Goal: Check status: Check status

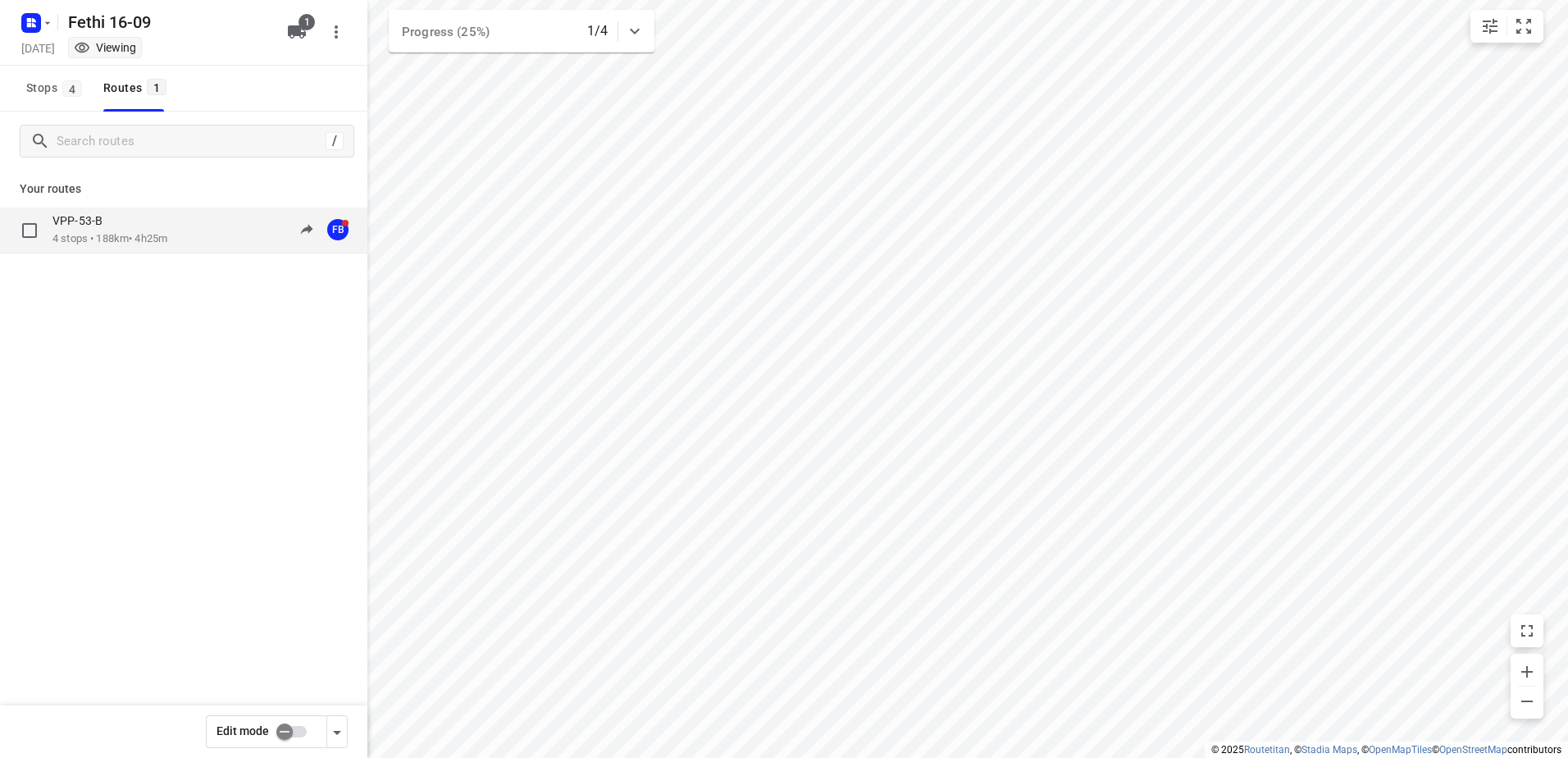
click at [97, 214] on p "VPP-53-B" at bounding box center [82, 220] width 60 height 15
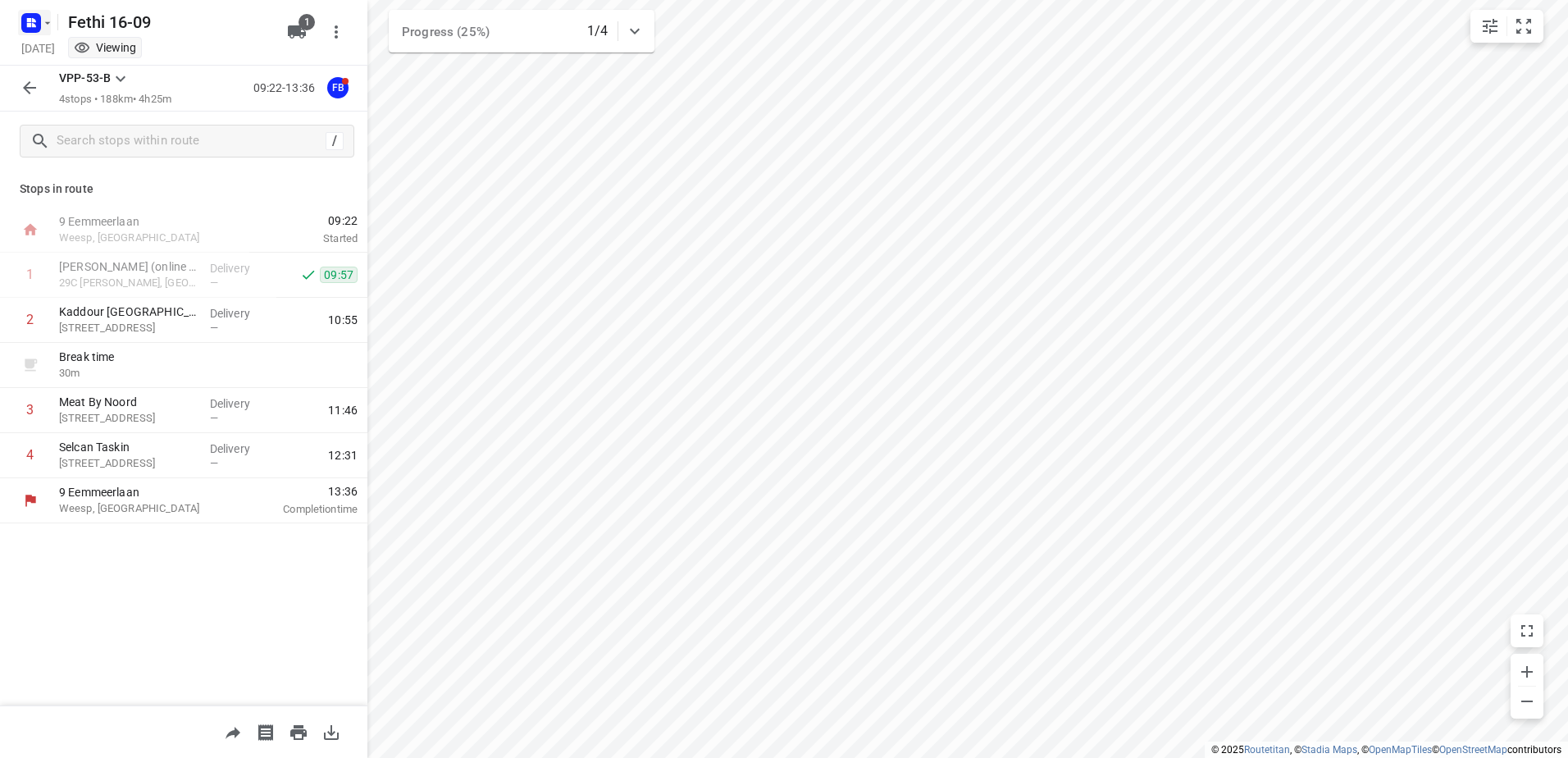
click at [50, 22] on icon "button" at bounding box center [47, 23] width 13 height 13
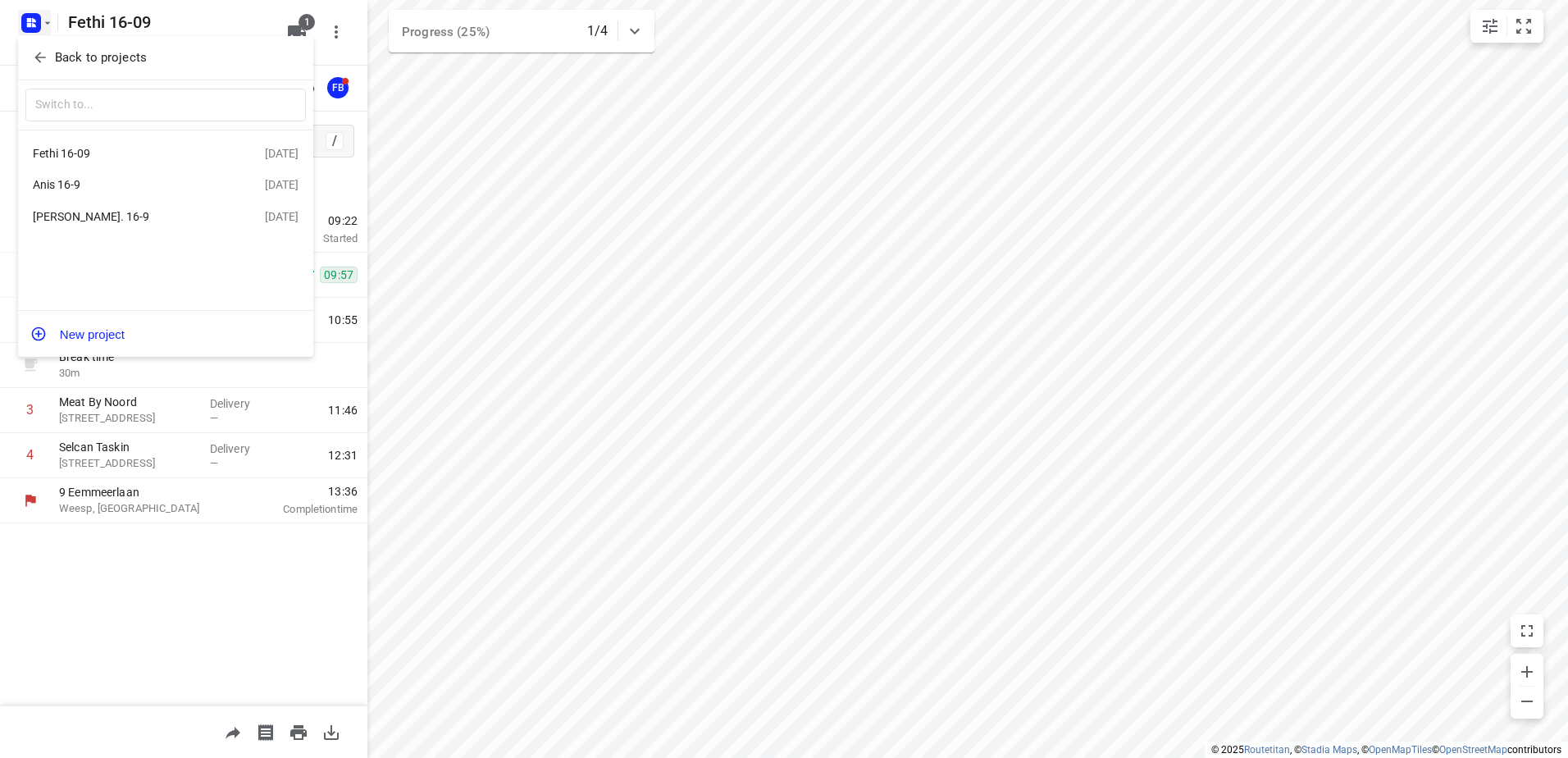
click at [71, 188] on div "Anis 16-9" at bounding box center [126, 185] width 189 height 13
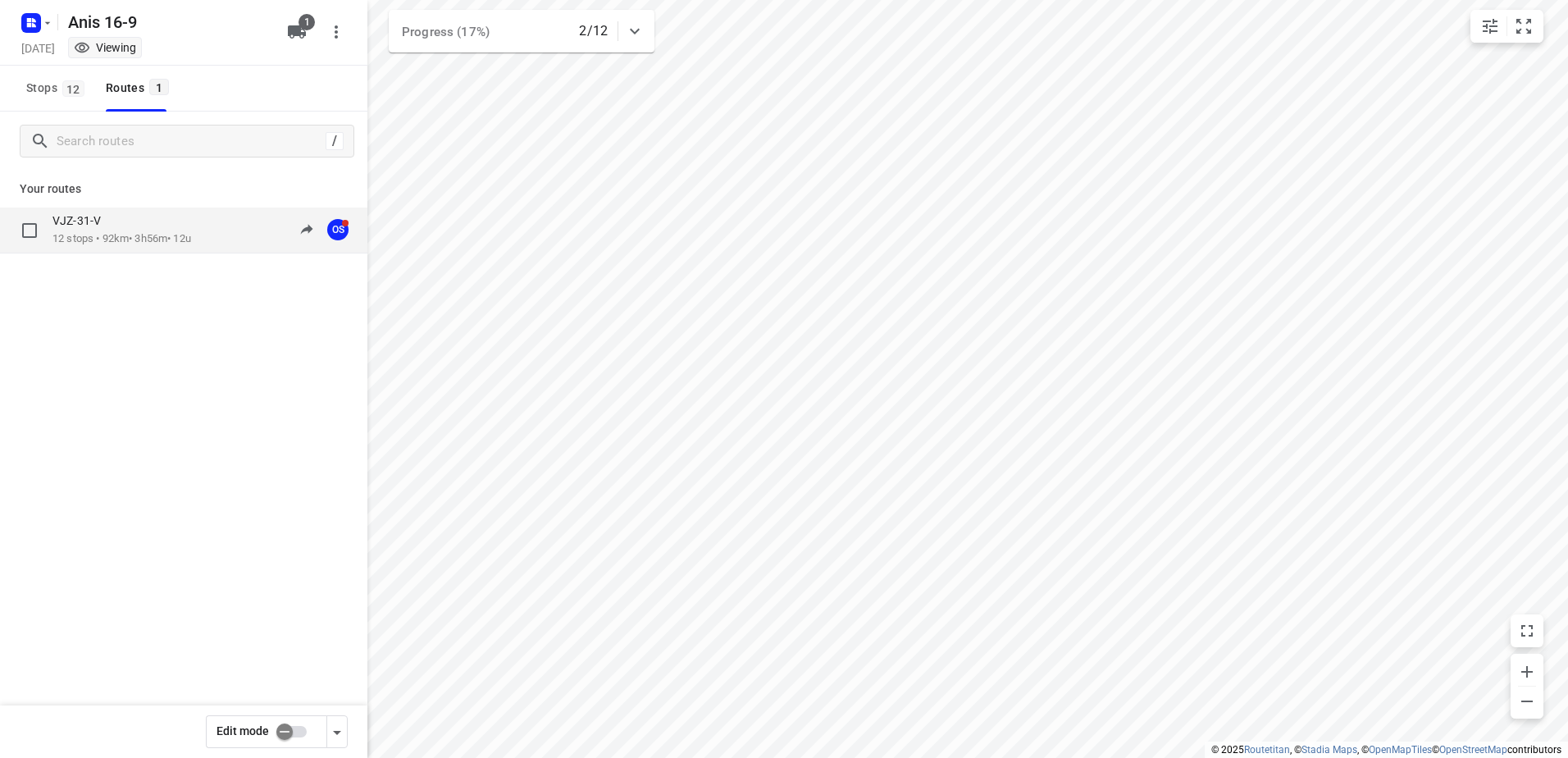
click at [107, 227] on p "VJZ-31-V" at bounding box center [82, 220] width 58 height 15
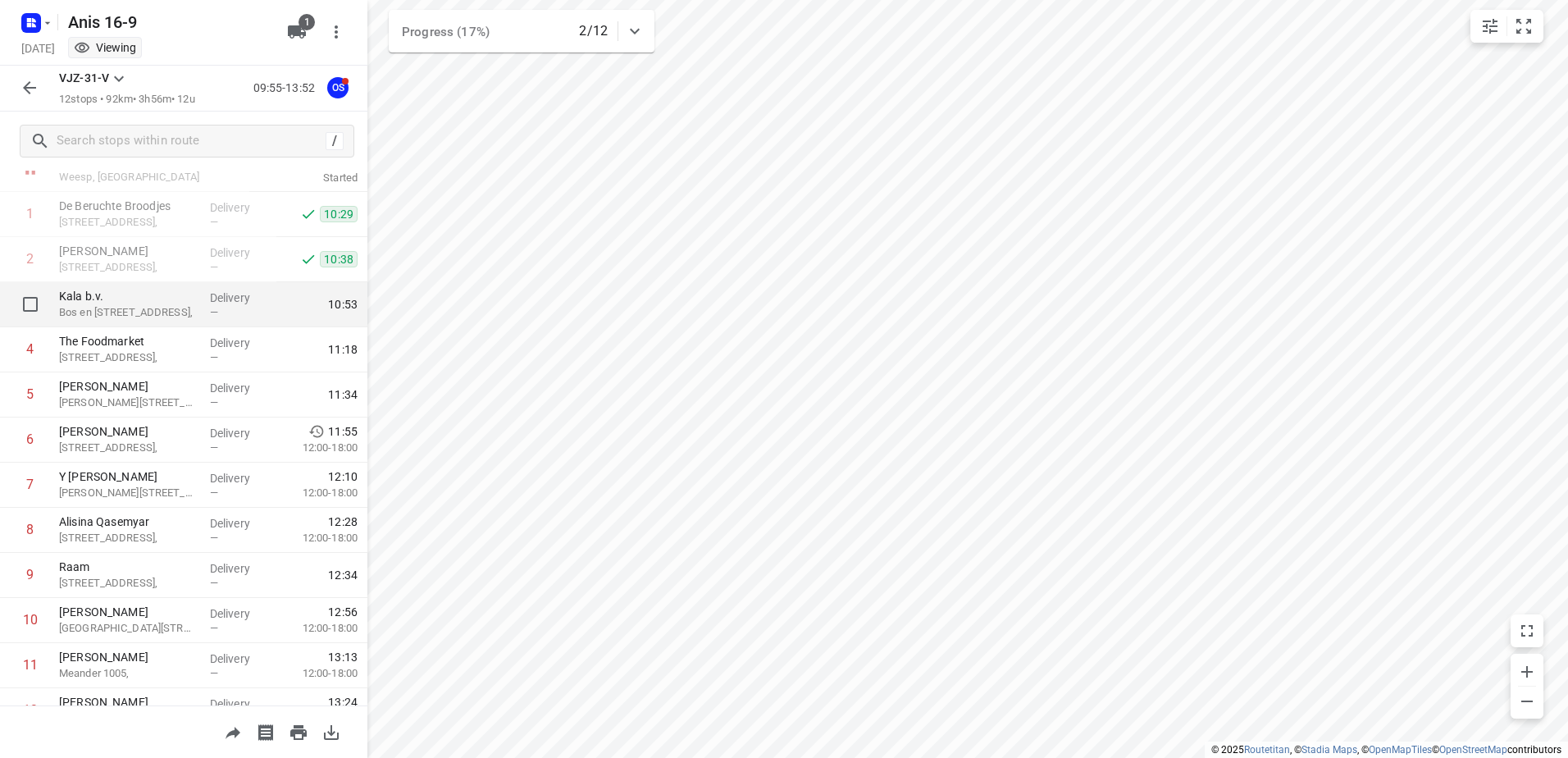
scroll to position [82, 0]
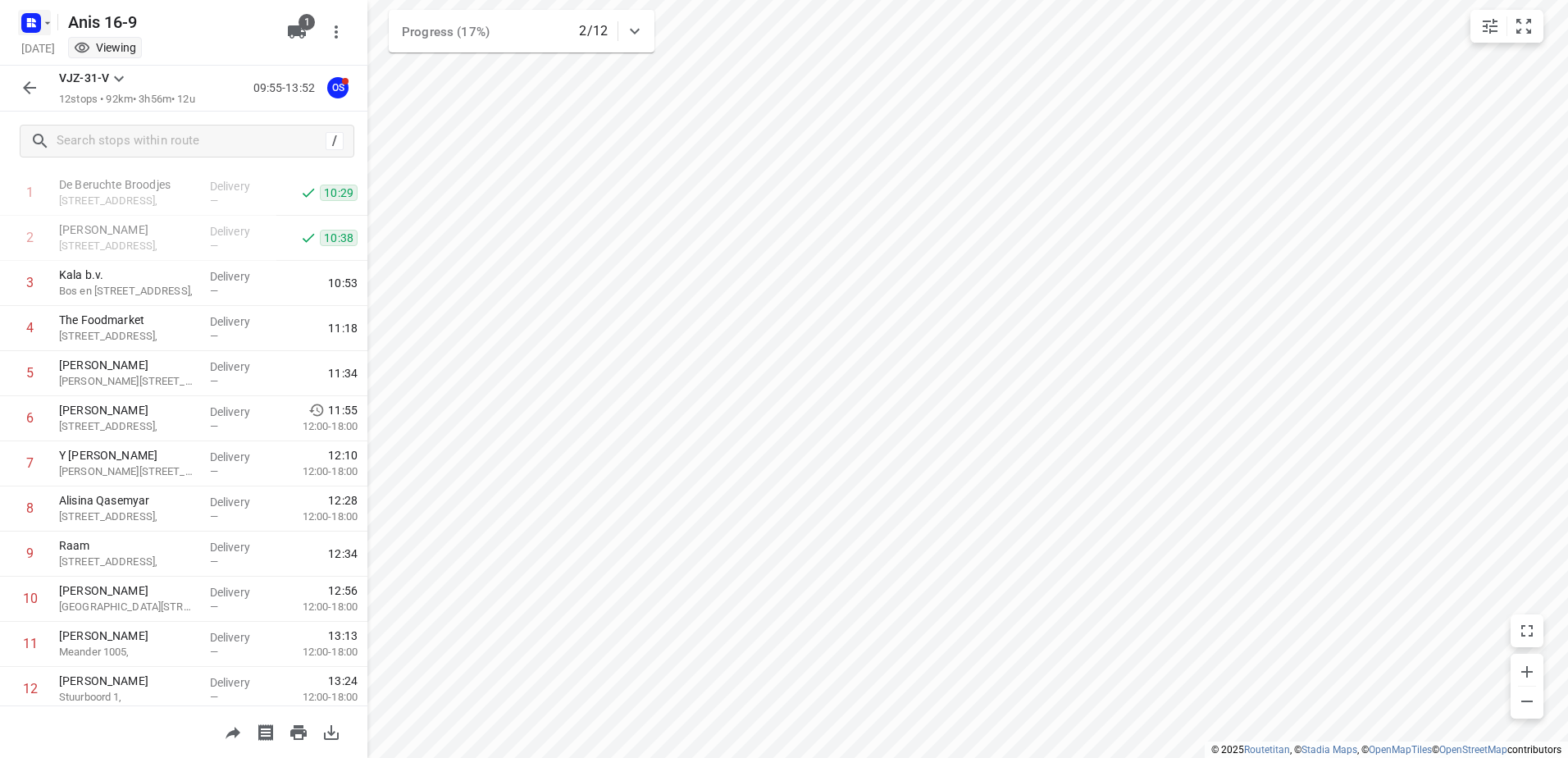
click at [50, 22] on icon "button" at bounding box center [47, 23] width 13 height 13
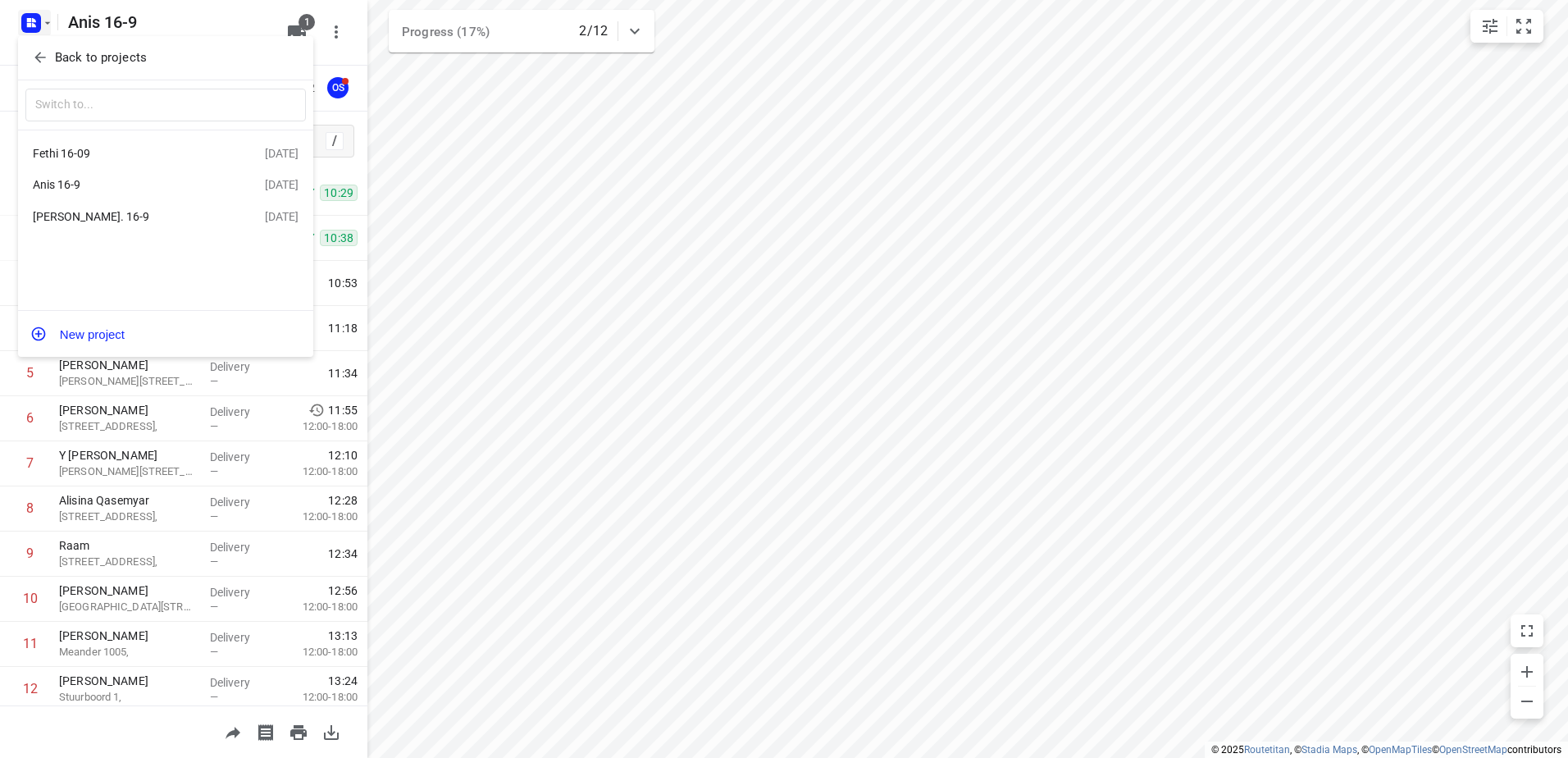
click at [81, 223] on div "[PERSON_NAME]. 16-9" at bounding box center [126, 216] width 189 height 13
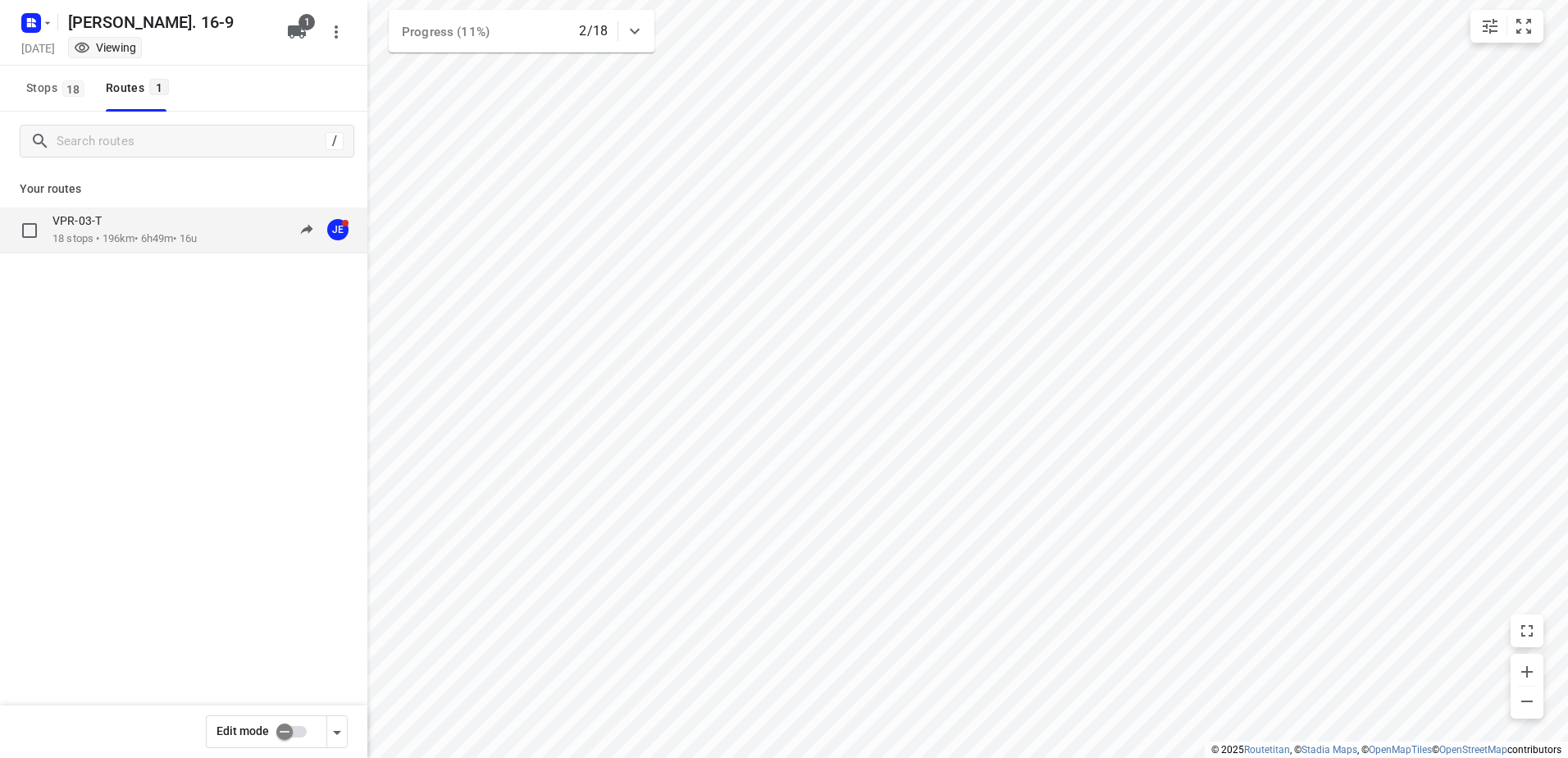
click at [117, 238] on p "18 stops • 196km • 6h49m • 16u" at bounding box center [124, 239] width 144 height 16
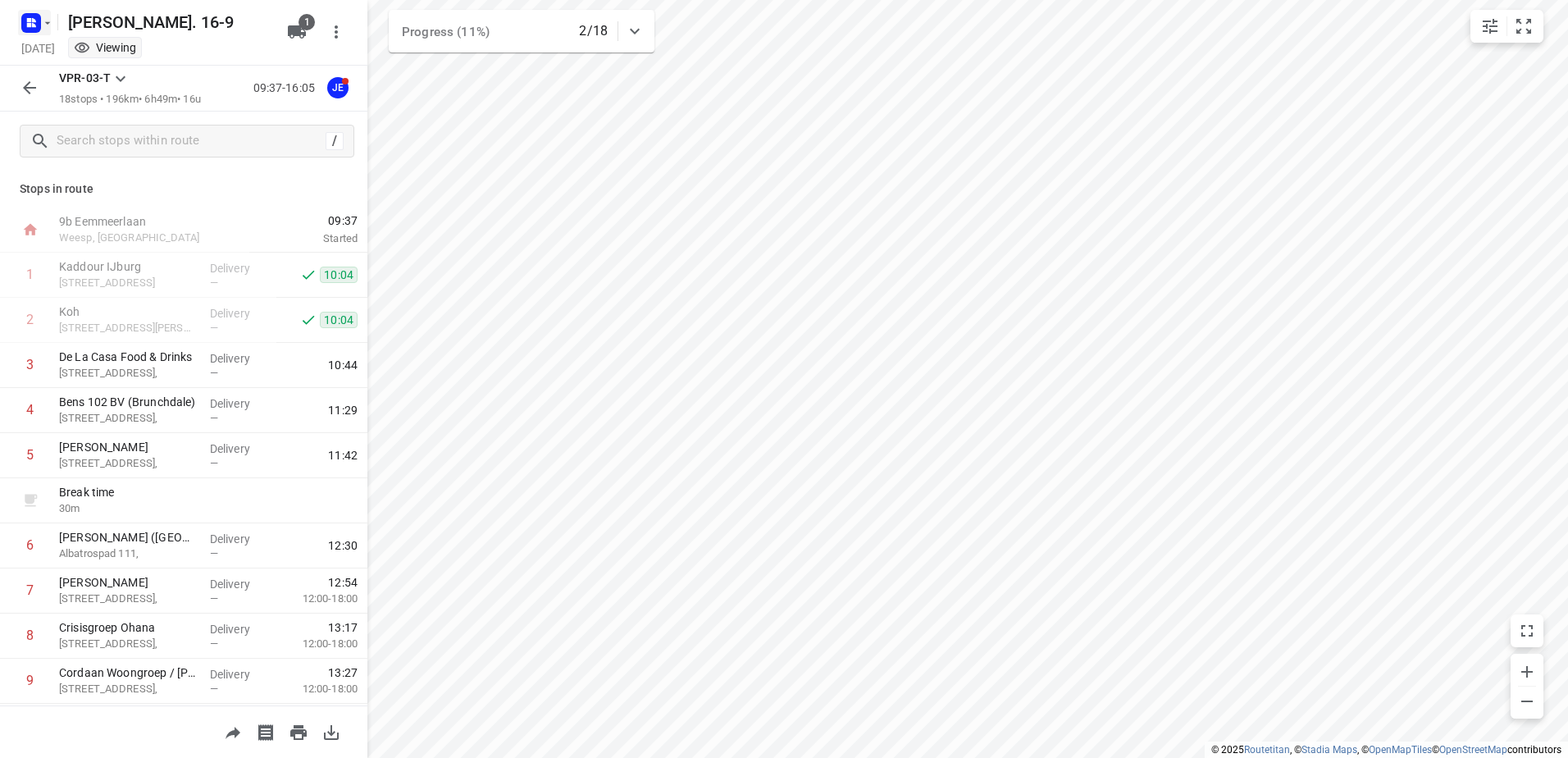
click at [47, 15] on button "button" at bounding box center [34, 23] width 32 height 27
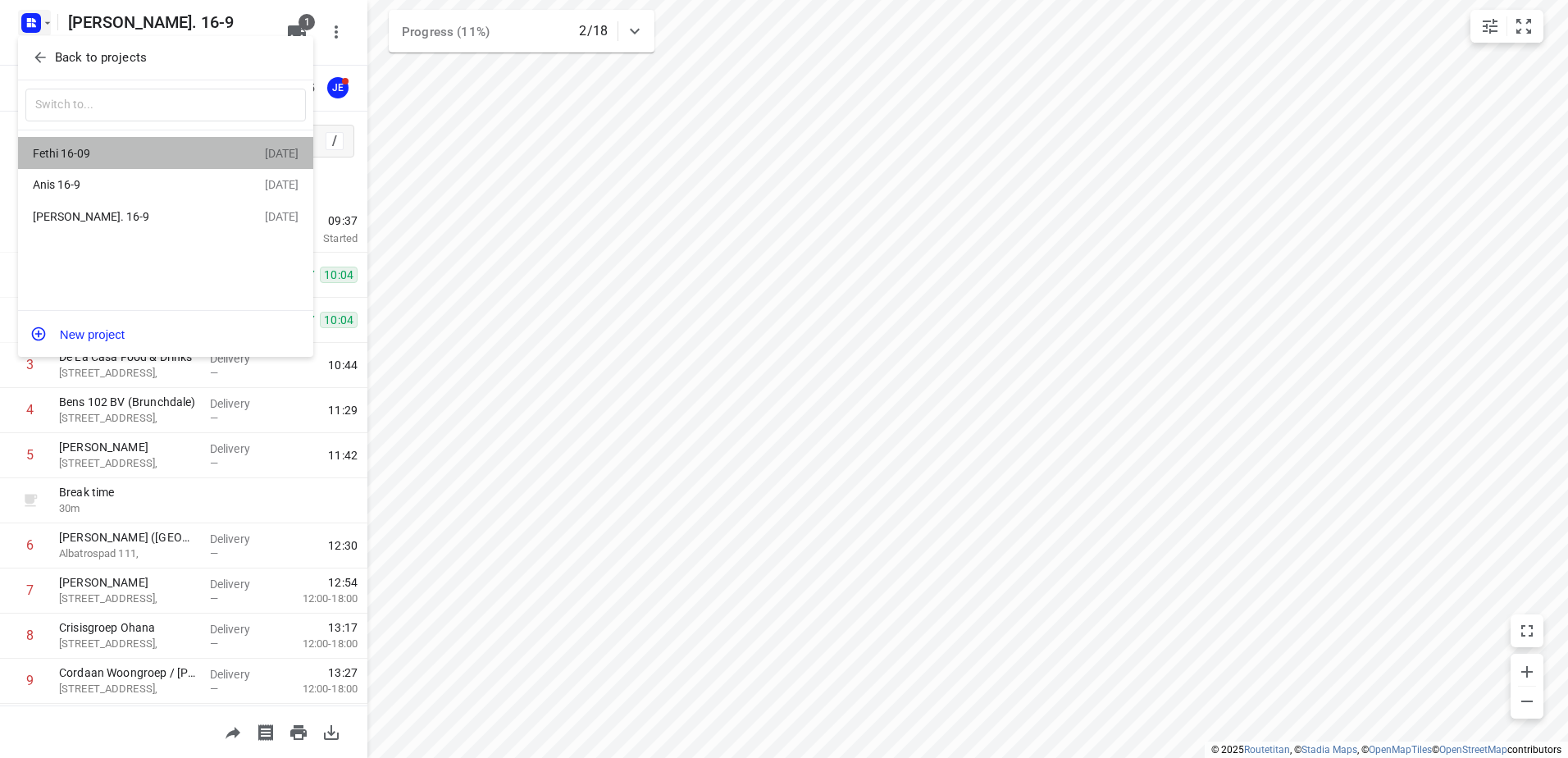
click at [78, 157] on div "Fethi 16-09" at bounding box center [126, 153] width 189 height 13
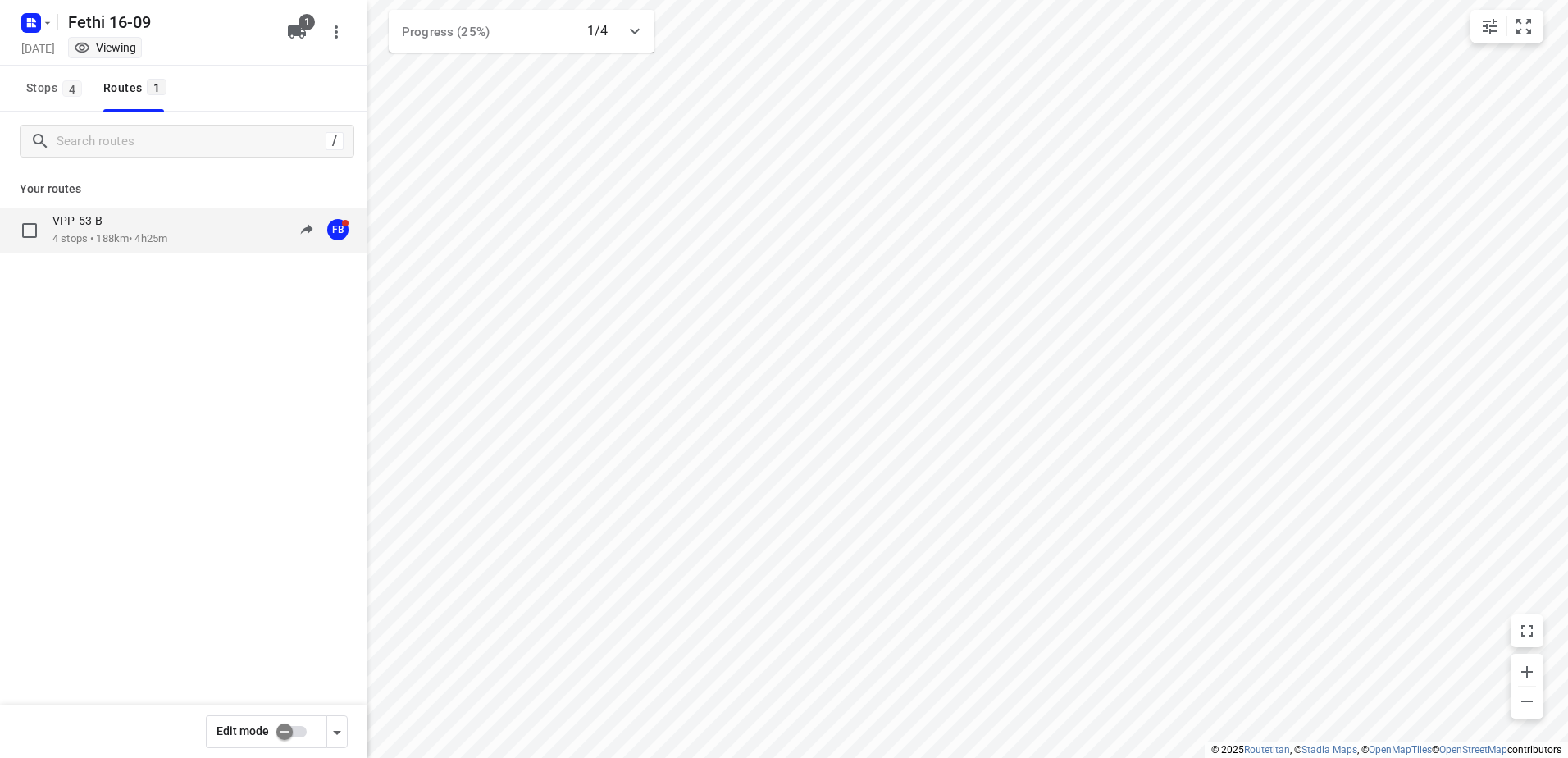
click at [106, 219] on p "VPP-53-B" at bounding box center [82, 220] width 60 height 15
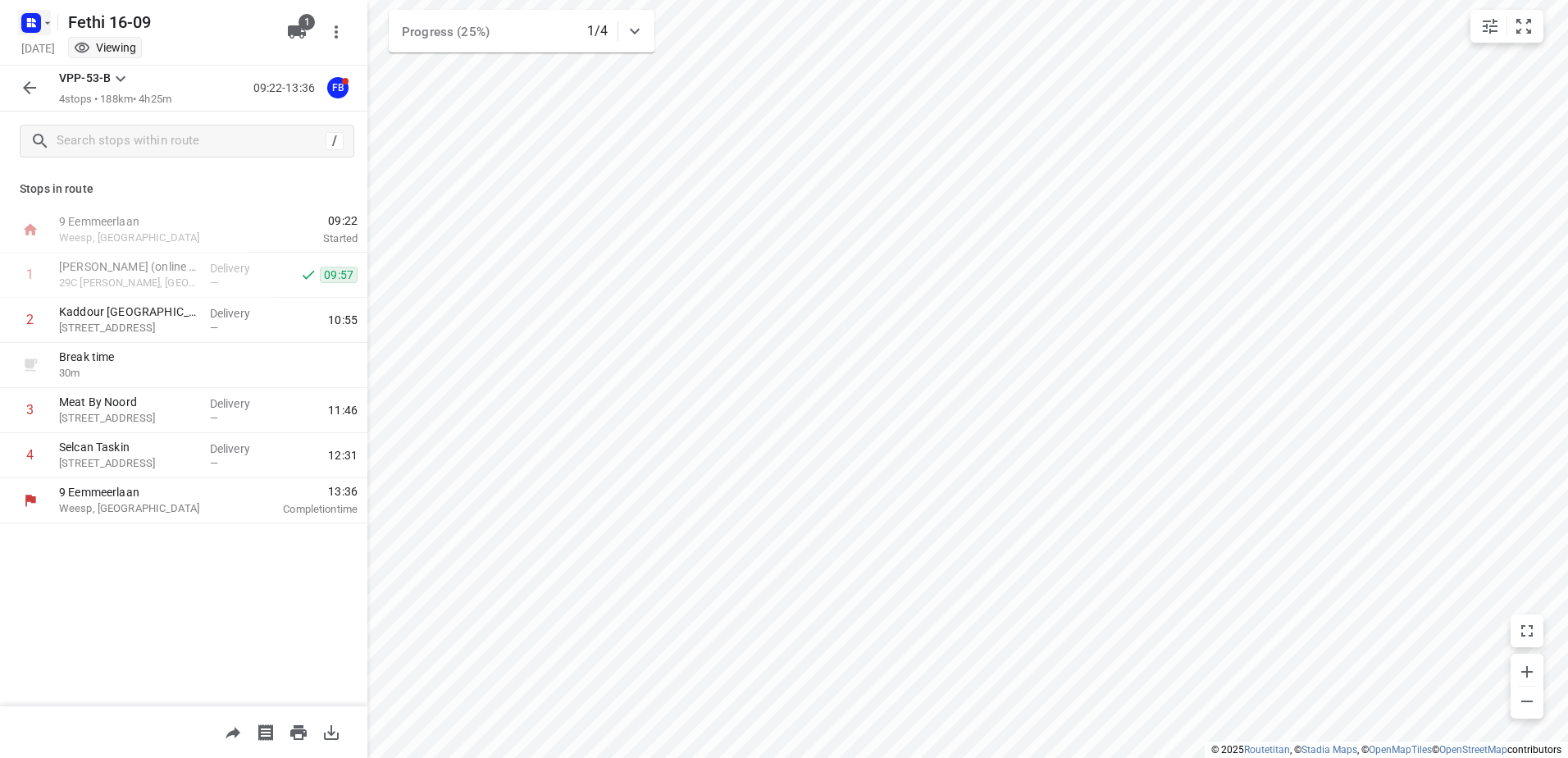
click at [47, 23] on icon "button" at bounding box center [47, 22] width 6 height 2
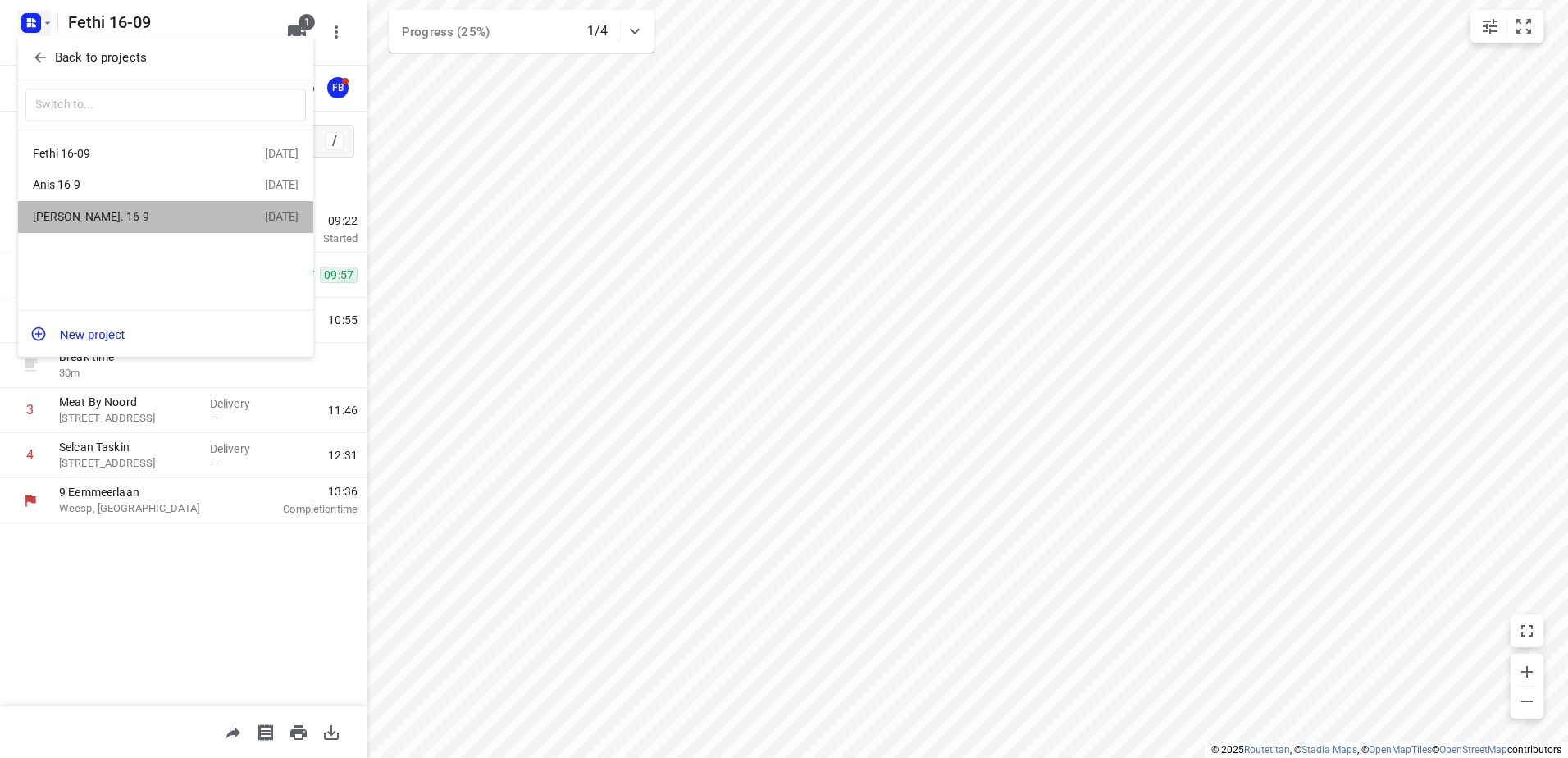
click at [97, 216] on div "[PERSON_NAME]. 16-9" at bounding box center [126, 216] width 189 height 13
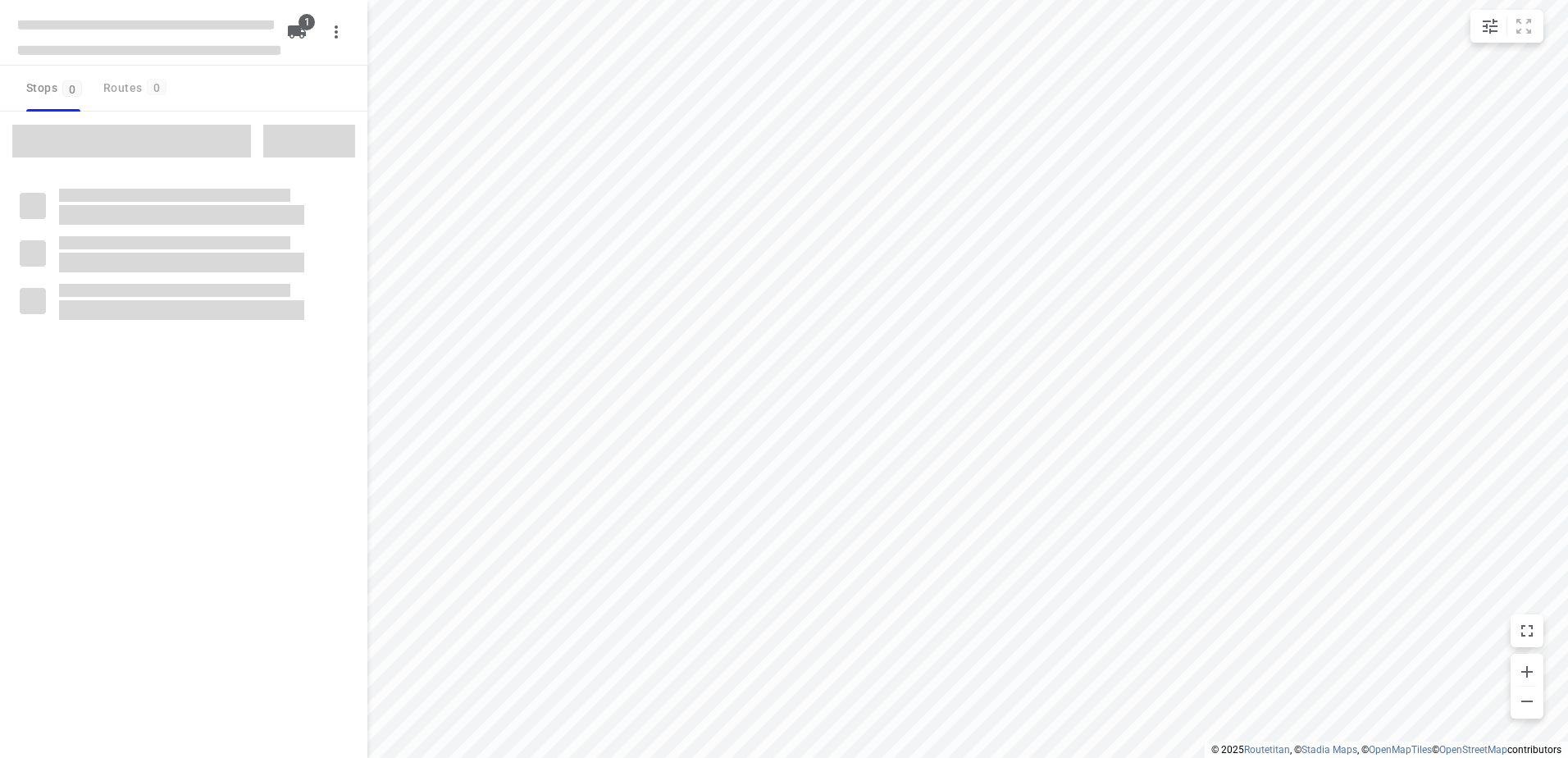
type input "distance"
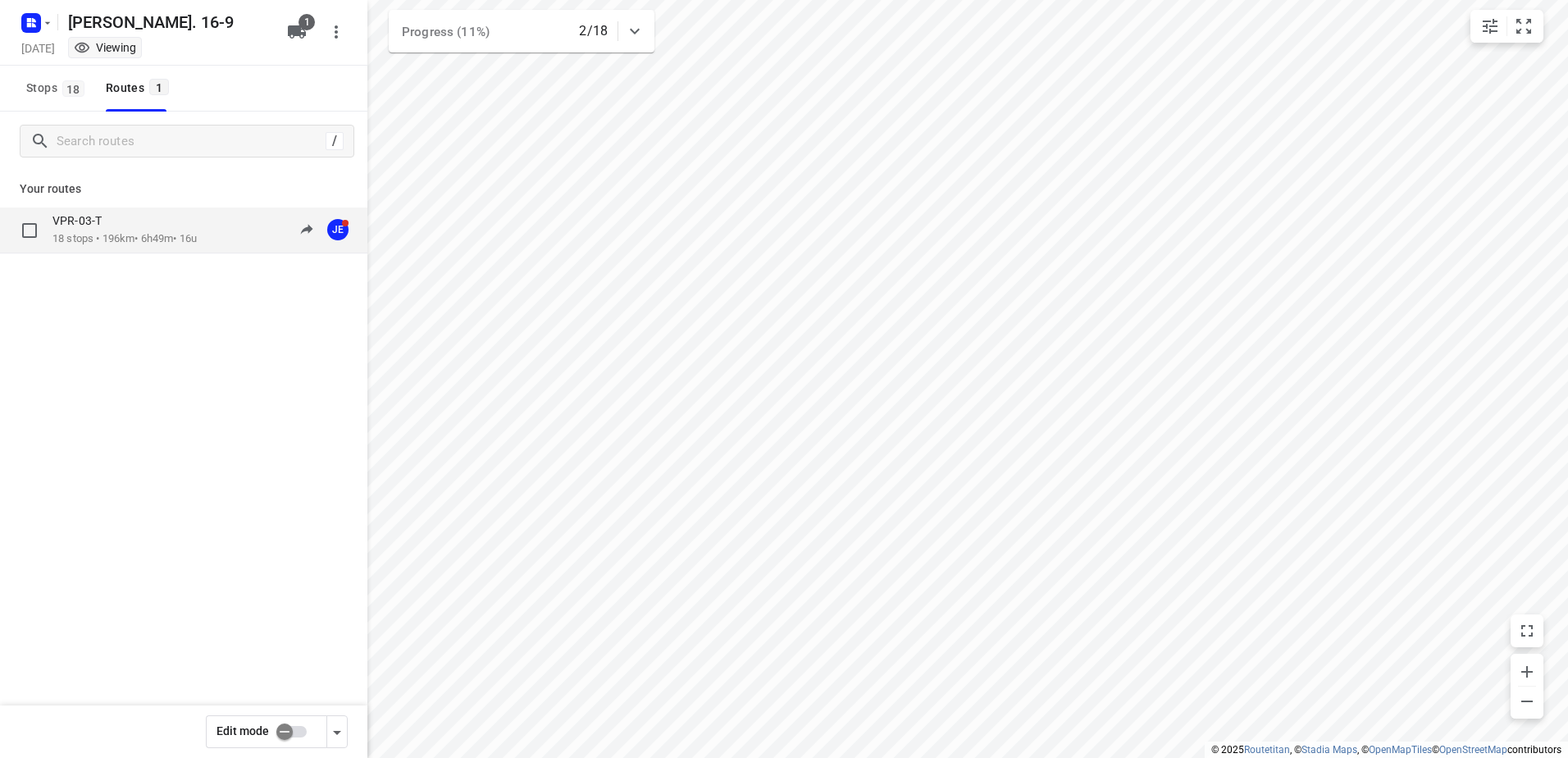
click at [90, 240] on p "18 stops • 196km • 6h49m • 16u" at bounding box center [124, 239] width 144 height 16
